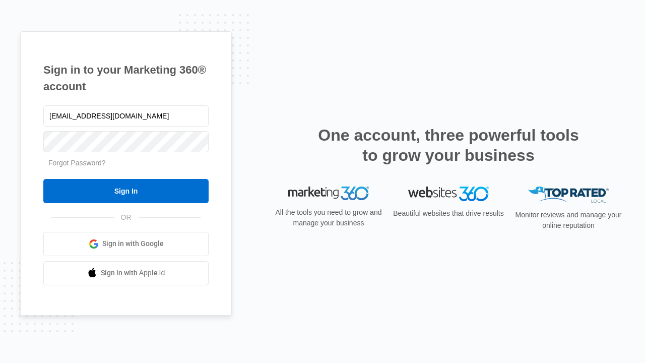
type input "[EMAIL_ADDRESS][DOMAIN_NAME]"
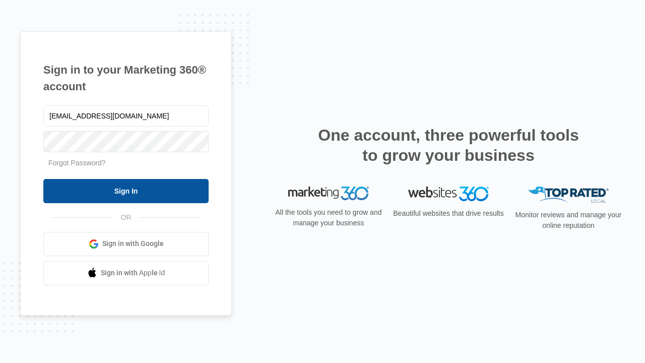
click at [126, 190] on input "Sign In" at bounding box center [125, 191] width 165 height 24
